Goal: Check status: Check status

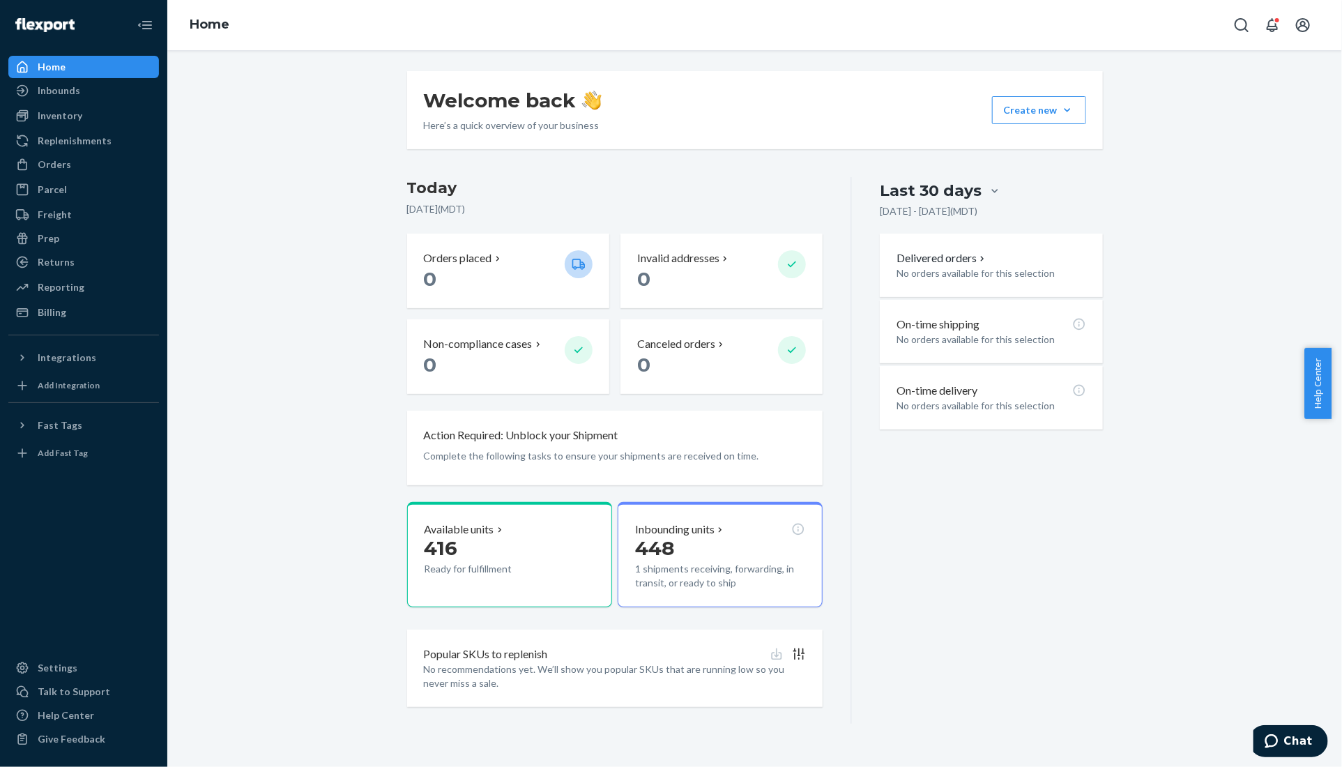
click at [871, 543] on div "Last 30 days [DATE] - [DATE] ( MDT ) Delivered orders No orders available for t…" at bounding box center [977, 450] width 250 height 547
click at [66, 115] on div "Inventory" at bounding box center [60, 116] width 45 height 14
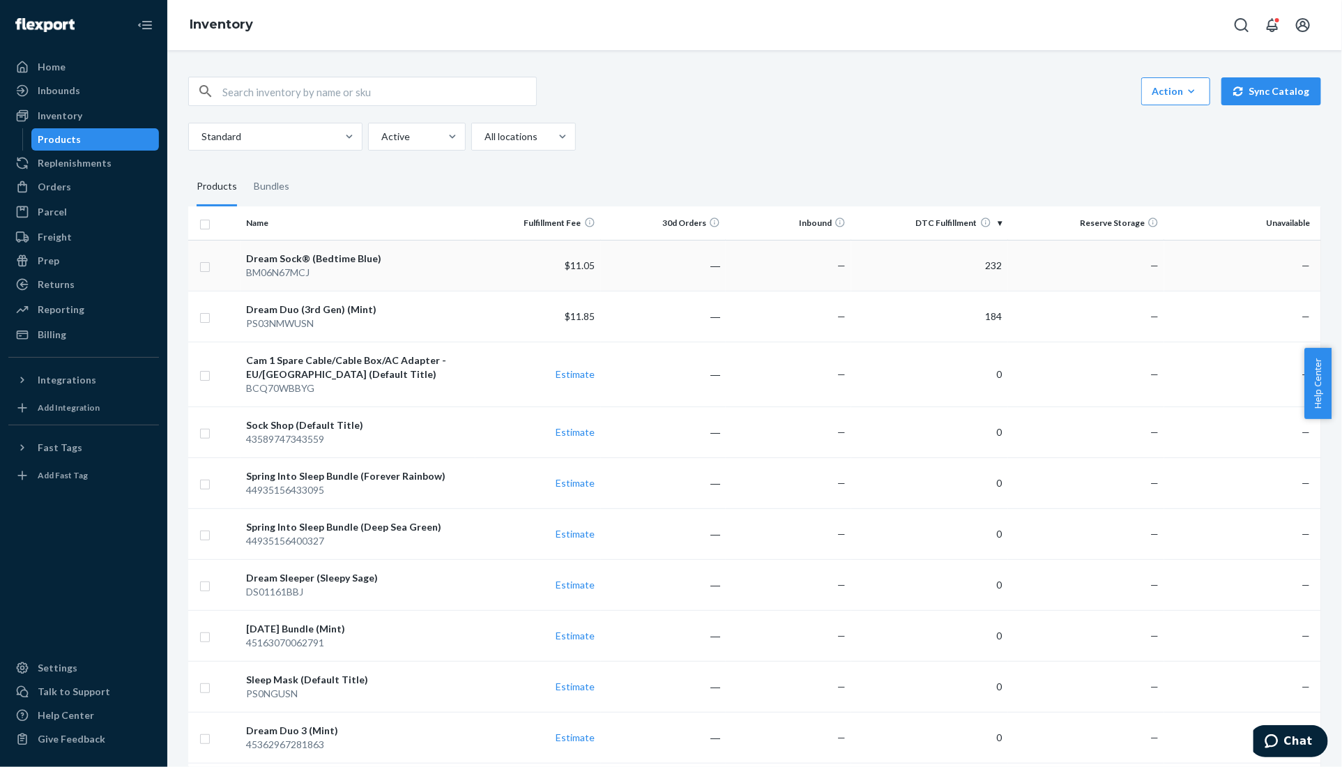
drag, startPoint x: 314, startPoint y: 259, endPoint x: 265, endPoint y: 259, distance: 48.8
click at [265, 259] on div "Dream Sock® (Bedtime Blue)" at bounding box center [358, 259] width 224 height 14
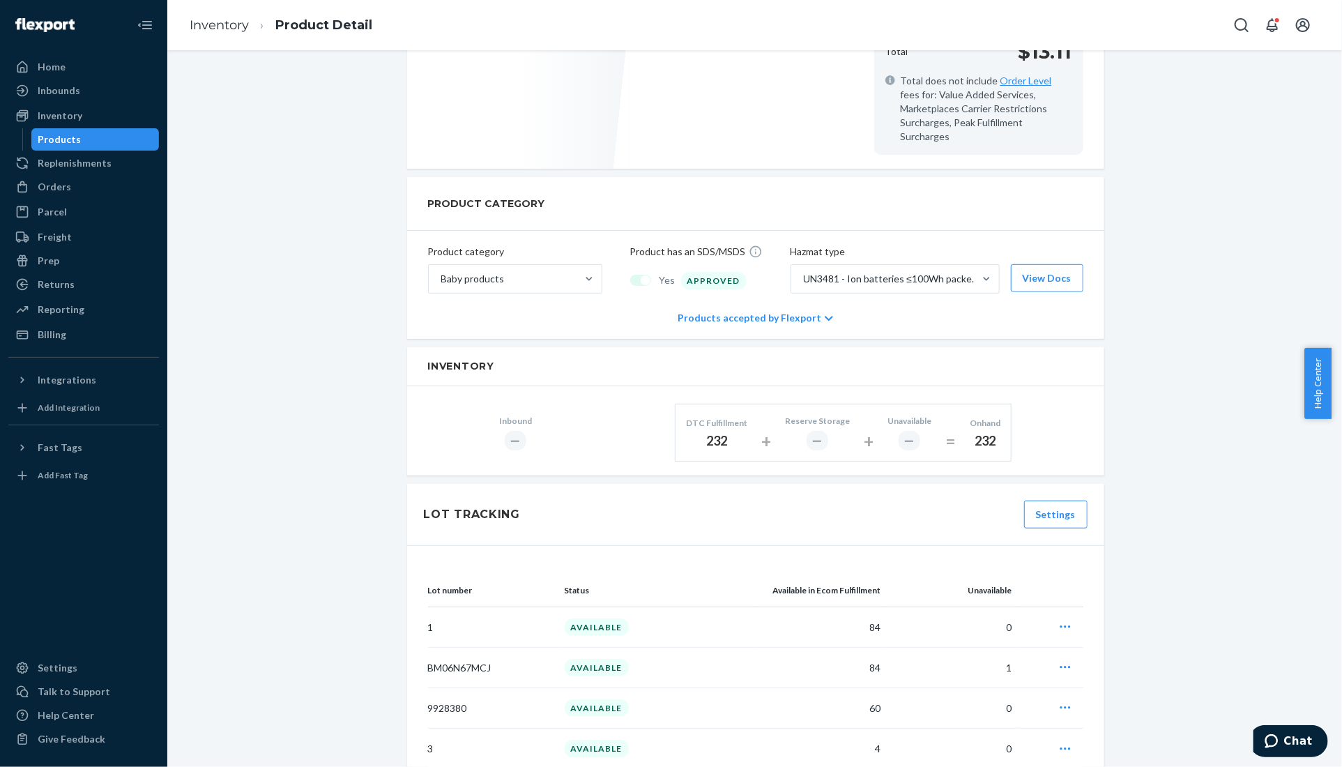
scroll to position [434, 0]
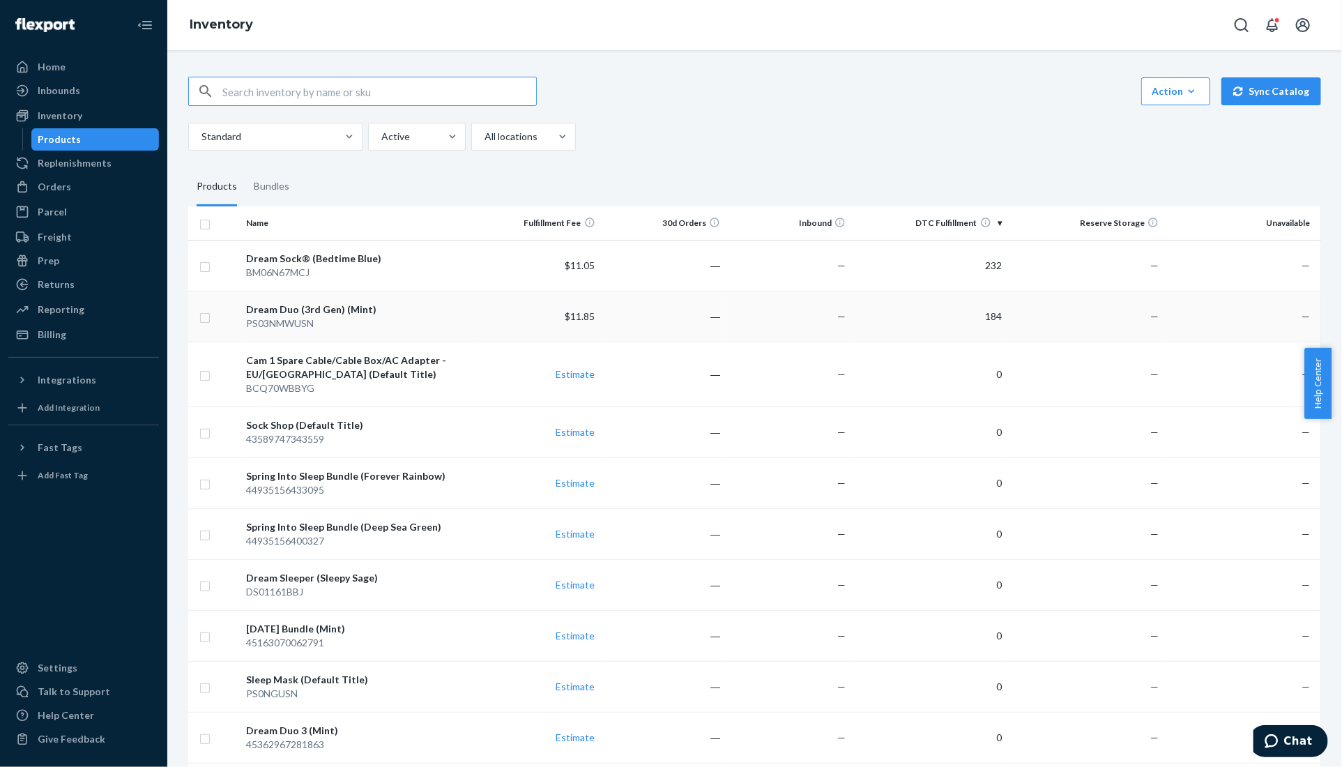
click at [319, 307] on div "Dream Duo (3rd Gen) (Mint)" at bounding box center [358, 310] width 224 height 14
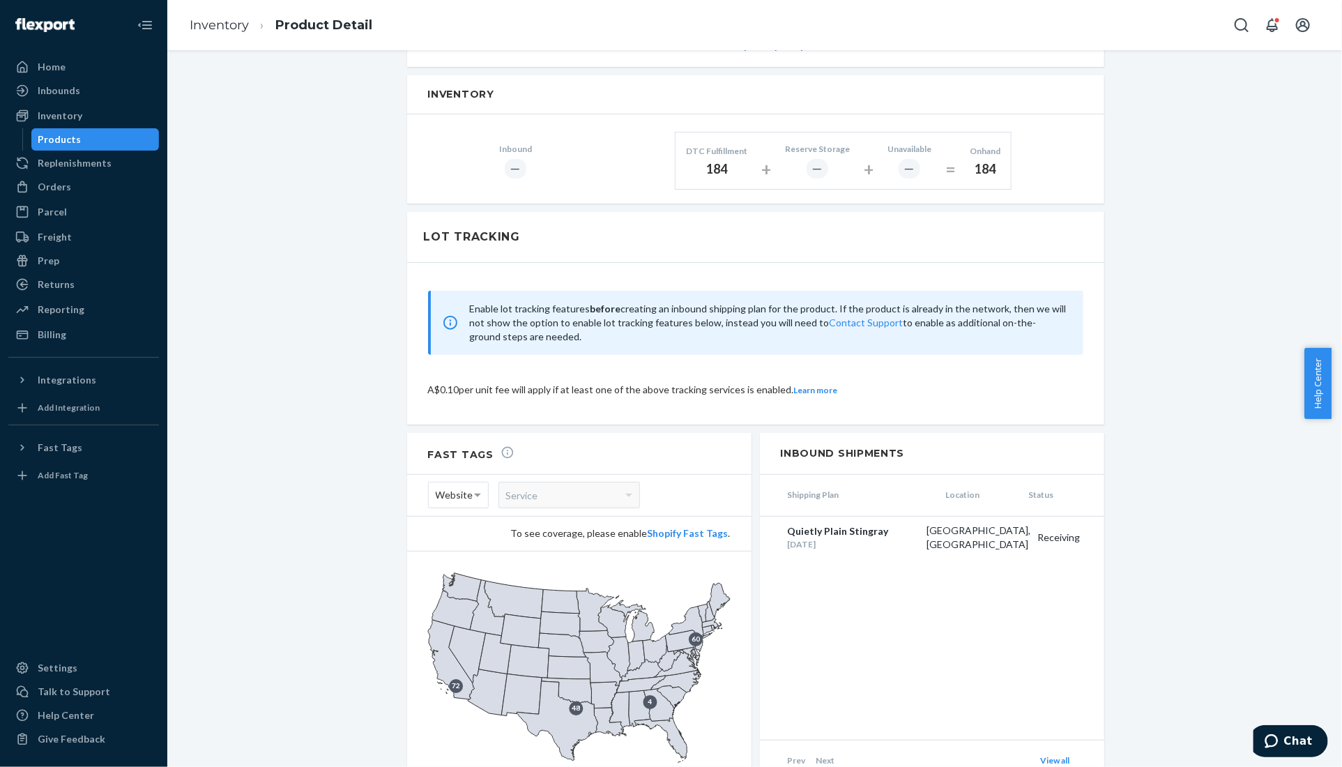
scroll to position [752, 0]
